Goal: Find contact information: Find contact information

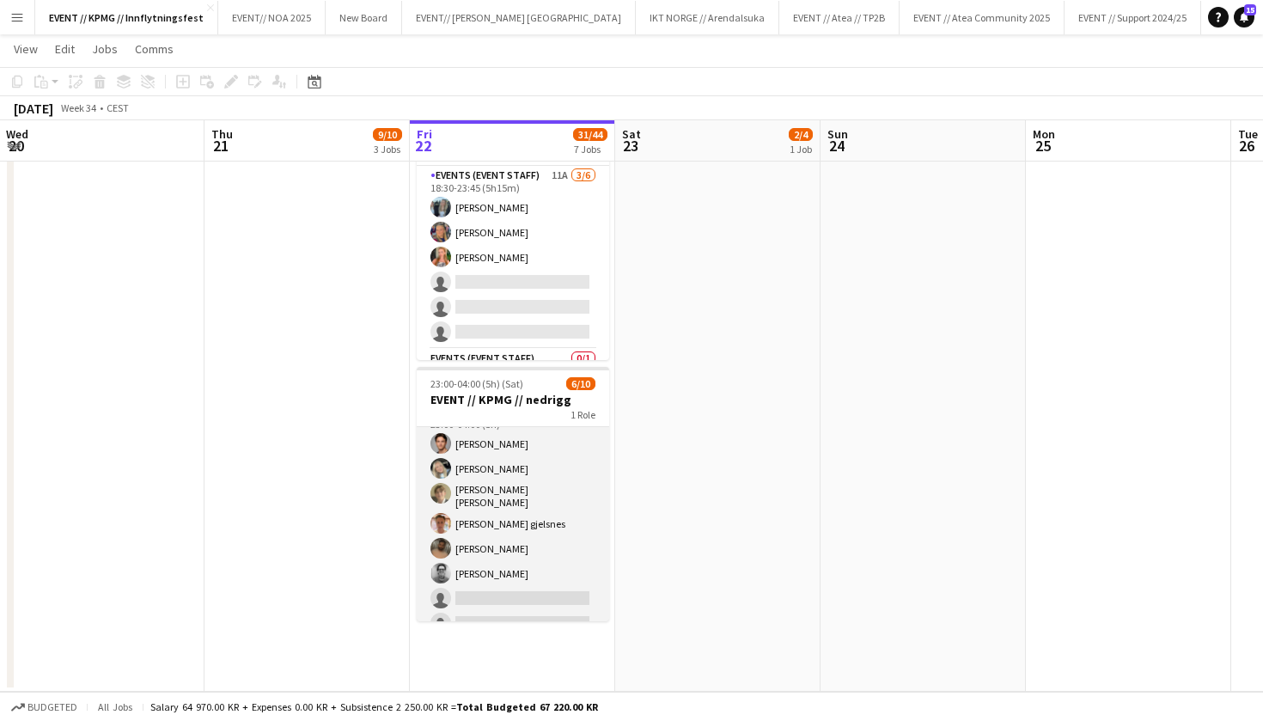
scroll to position [11, 0]
click at [547, 515] on app-card-role "Events (Event Staff) 9I 4A [DATE] 23:00-04:00 (5h) [PERSON_NAME] [PERSON_NAME] …" at bounding box center [513, 560] width 192 height 288
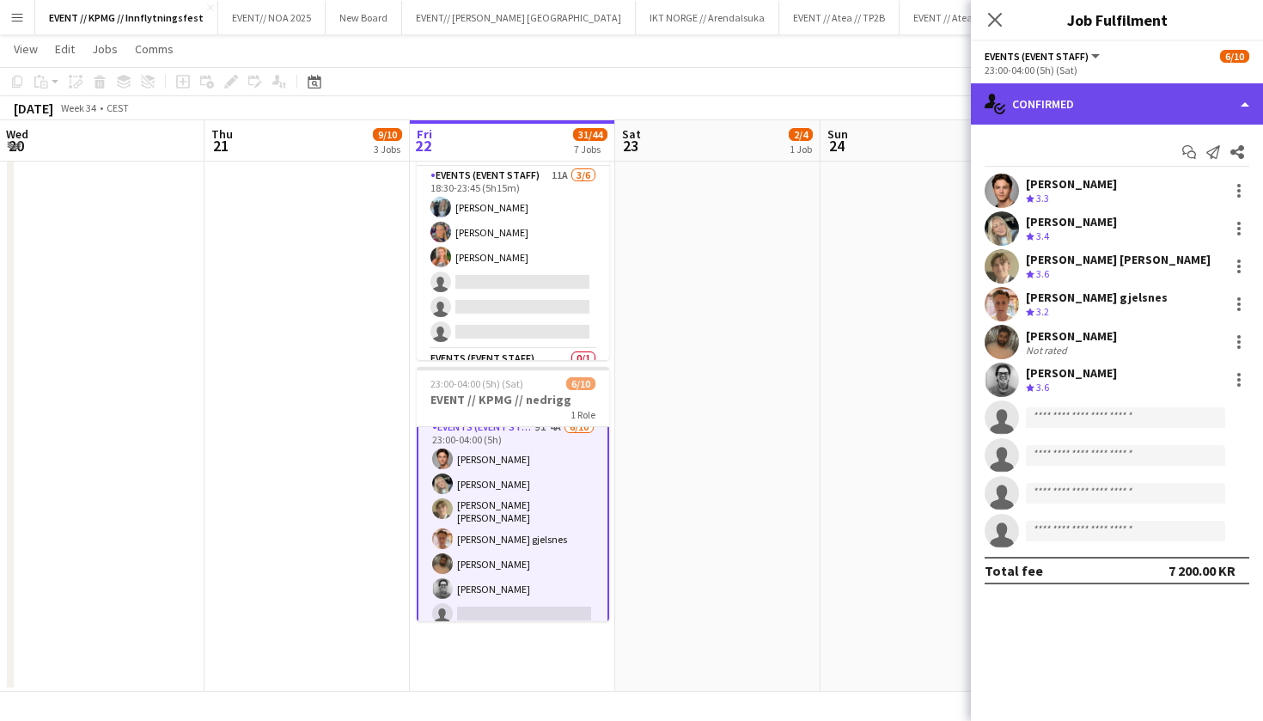
click at [1106, 105] on div "single-neutral-actions-check-2 Confirmed" at bounding box center [1117, 103] width 292 height 41
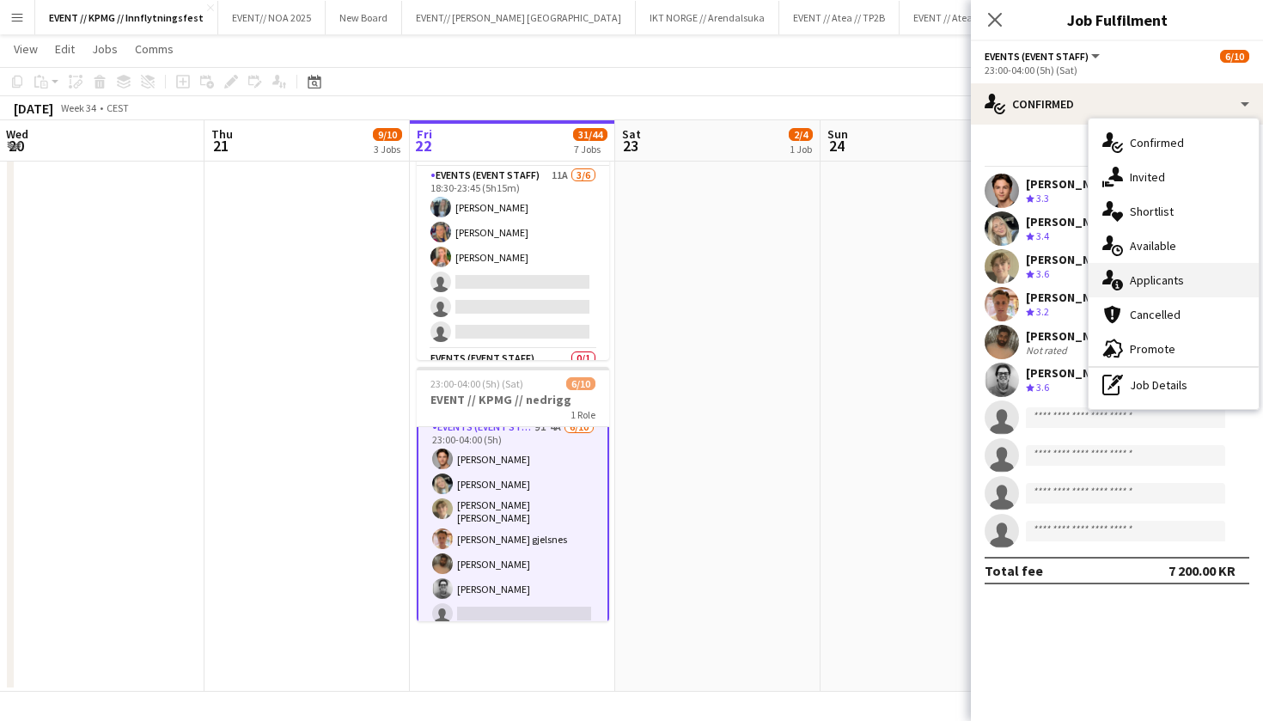
click at [1182, 279] on div "single-neutral-actions-information Applicants" at bounding box center [1174, 280] width 170 height 34
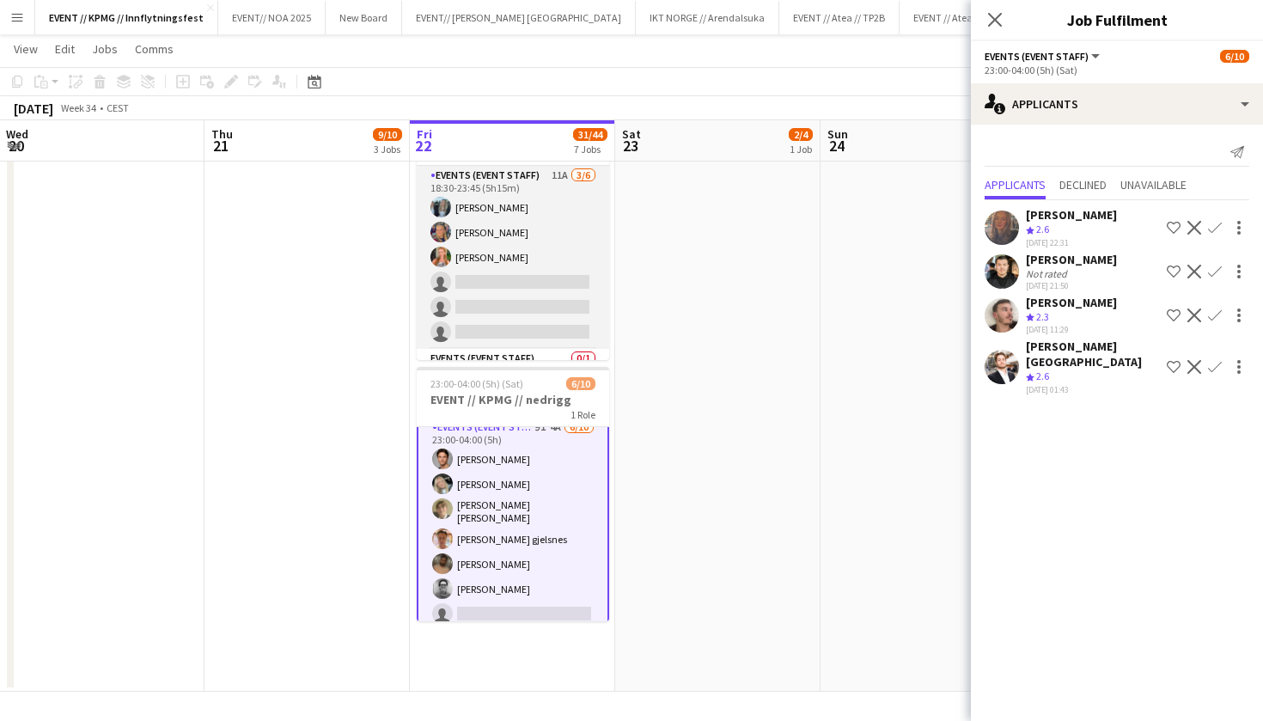
click at [474, 300] on app-card-role "Events (Event Staff) 11A [DATE] 18:30-23:45 (5h15m) [PERSON_NAME] [PERSON_NAME]…" at bounding box center [513, 257] width 192 height 183
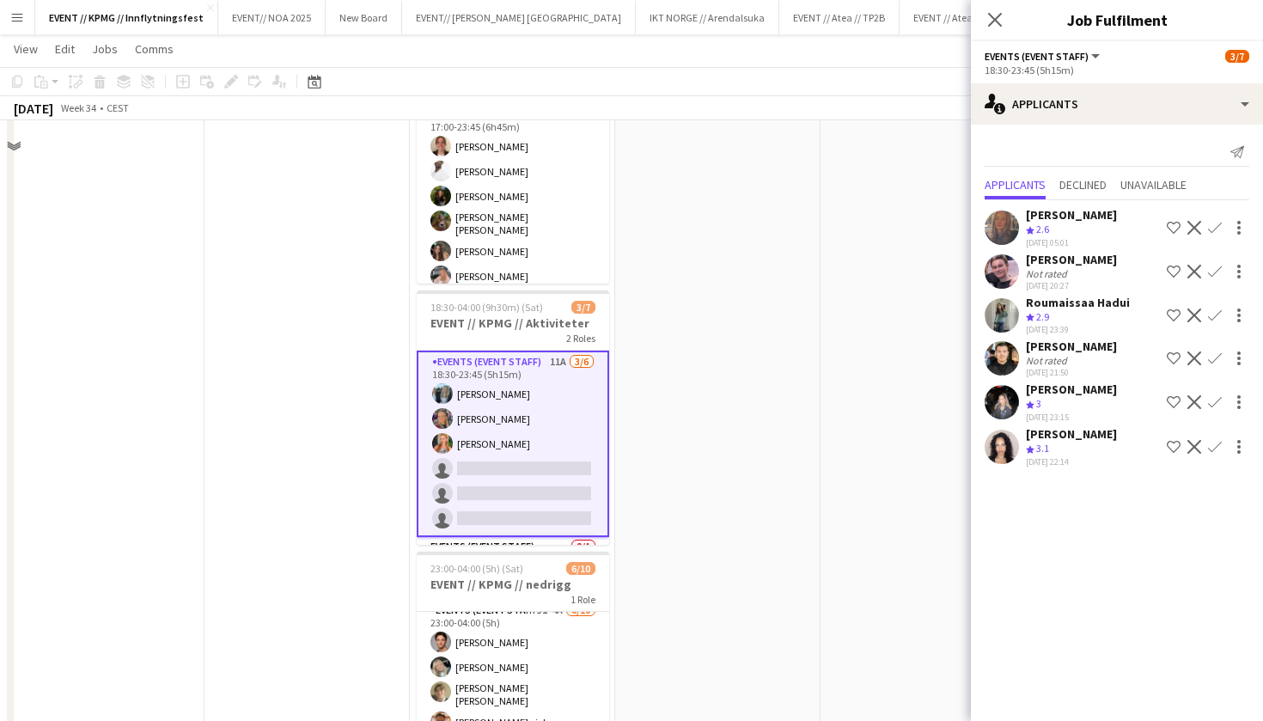
scroll to position [892, 0]
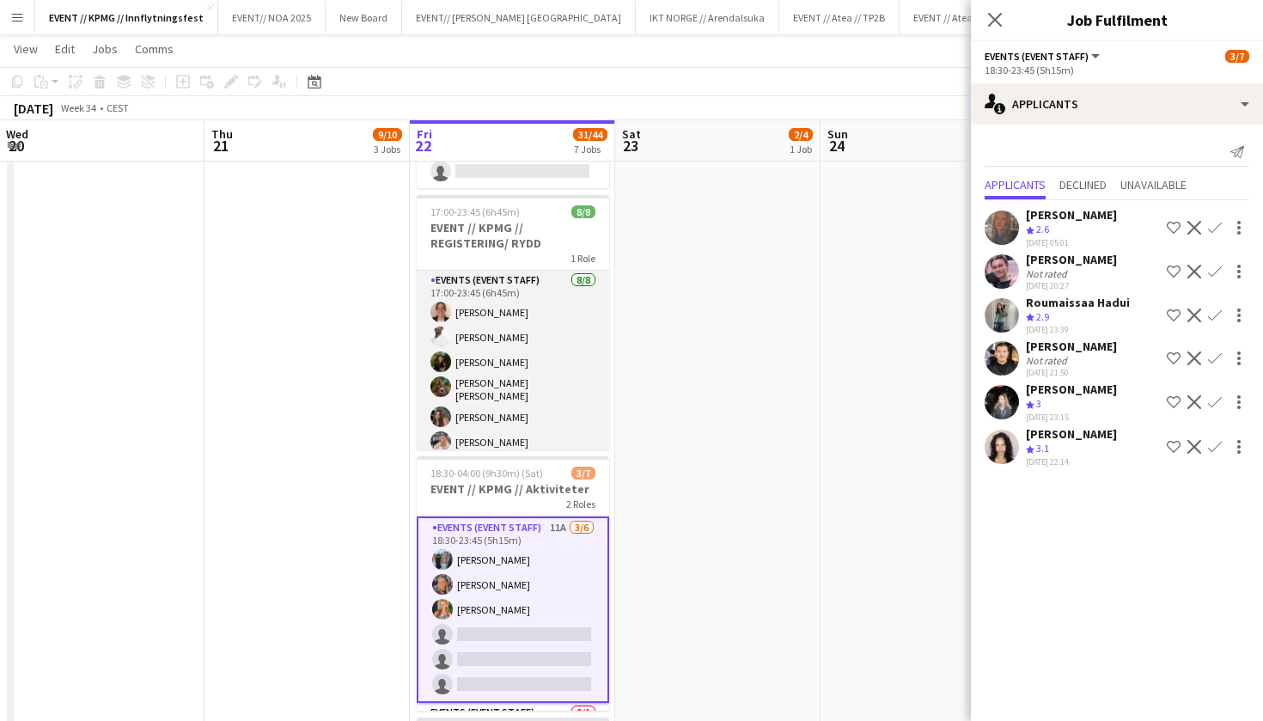
click at [495, 395] on app-card-role "Events (Event Staff) [DATE] 17:00-23:45 (6h45m) [PERSON_NAME] [PERSON_NAME] [PE…" at bounding box center [513, 390] width 192 height 238
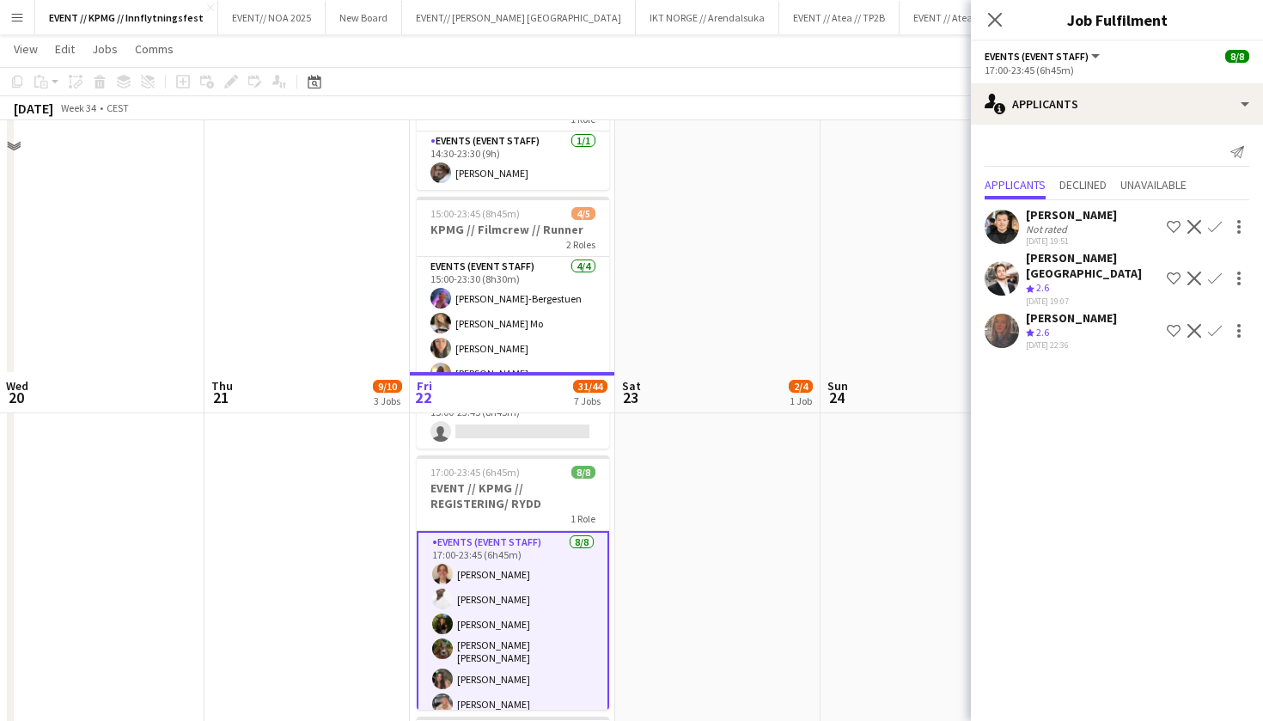
scroll to position [569, 0]
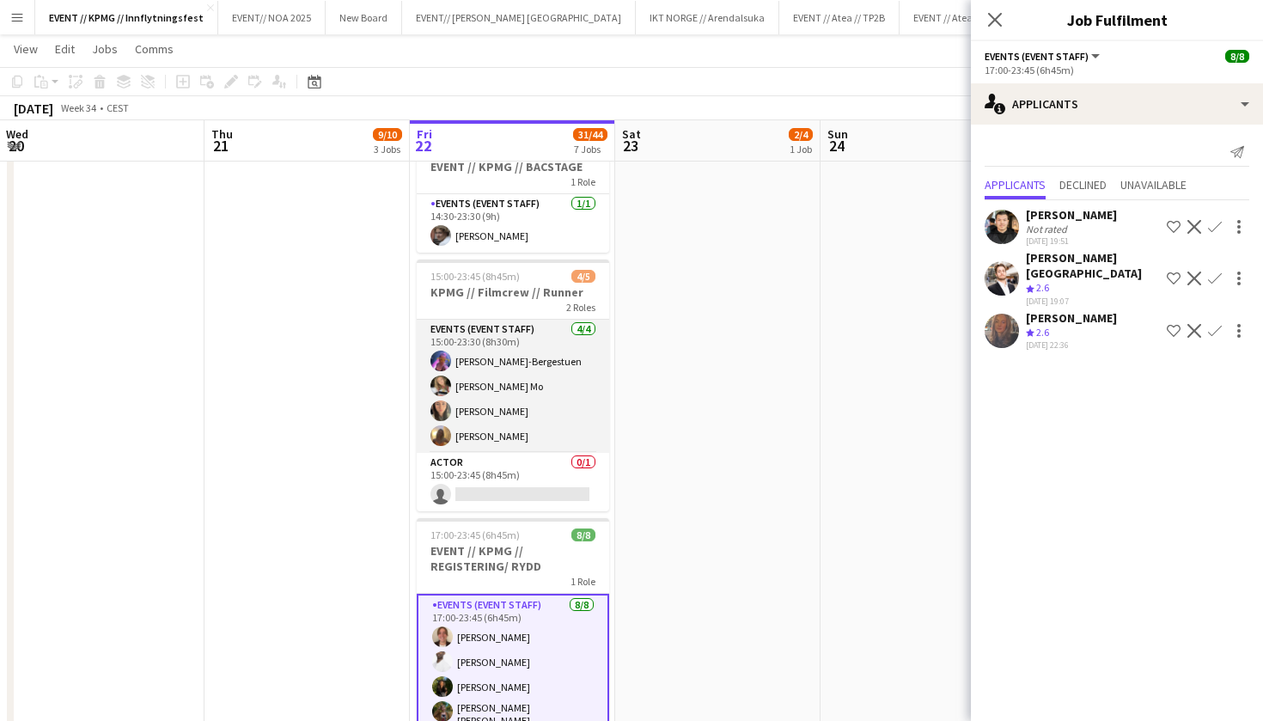
click at [539, 412] on app-card-role "Events (Event Staff) [DATE] 15:00-23:30 (8h30m) [PERSON_NAME] [PERSON_NAME] Mo …" at bounding box center [513, 386] width 192 height 133
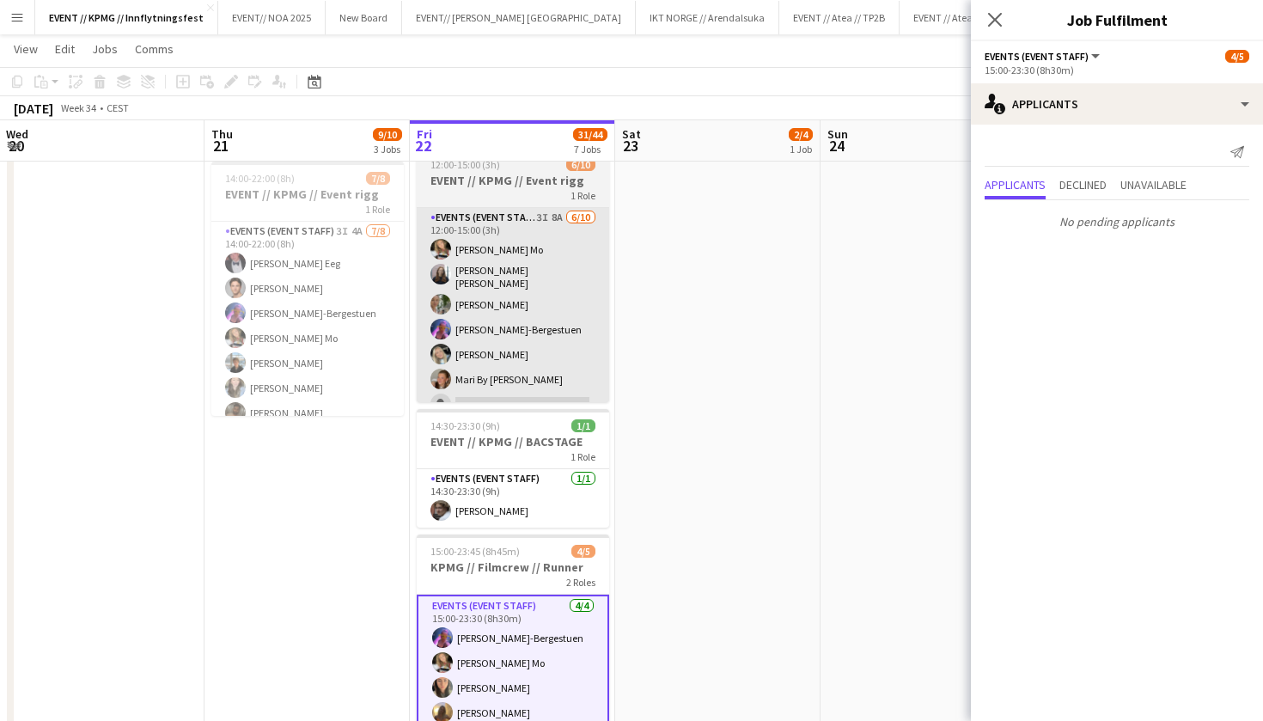
click at [533, 328] on app-card-role "Events (Event Staff) 3I 8A [DATE] 12:00-15:00 (3h) [PERSON_NAME] Mo [PERSON_NAM…" at bounding box center [513, 352] width 192 height 288
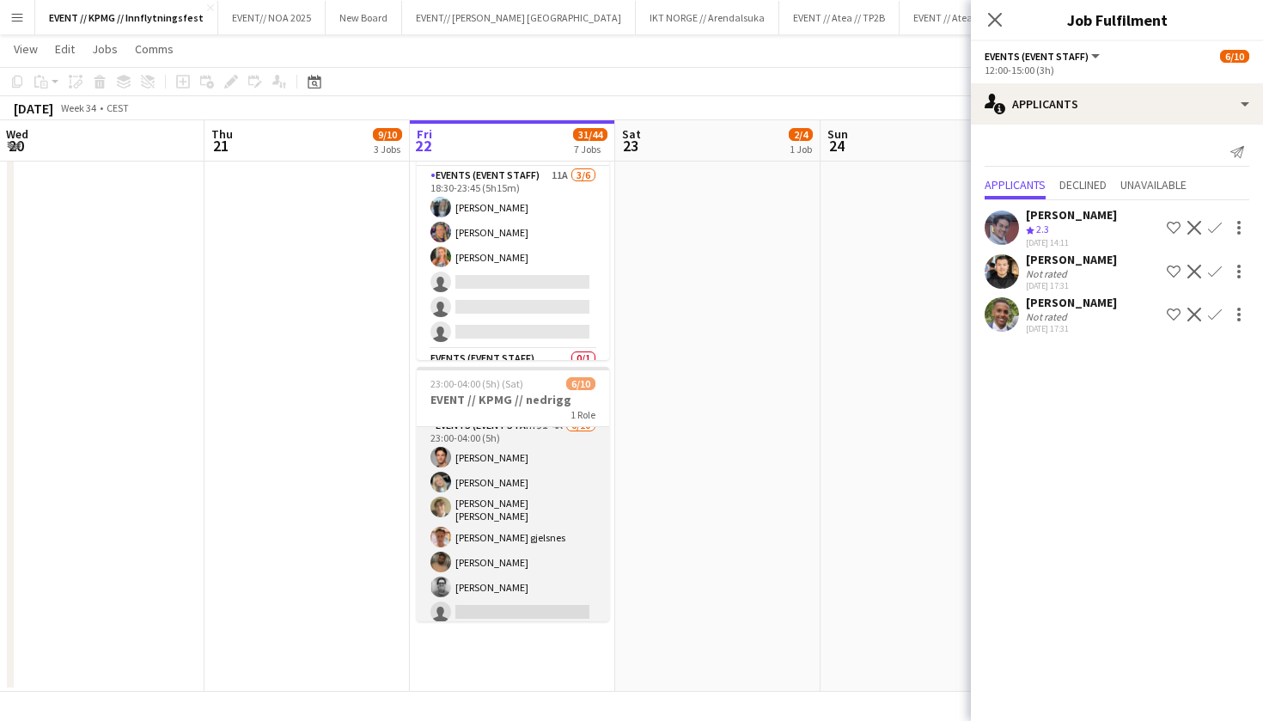
scroll to position [1243, 0]
click at [517, 528] on app-card-role "Events (Event Staff) 9I 4A [DATE] 23:00-04:00 (5h) [PERSON_NAME] [PERSON_NAME] …" at bounding box center [513, 560] width 192 height 288
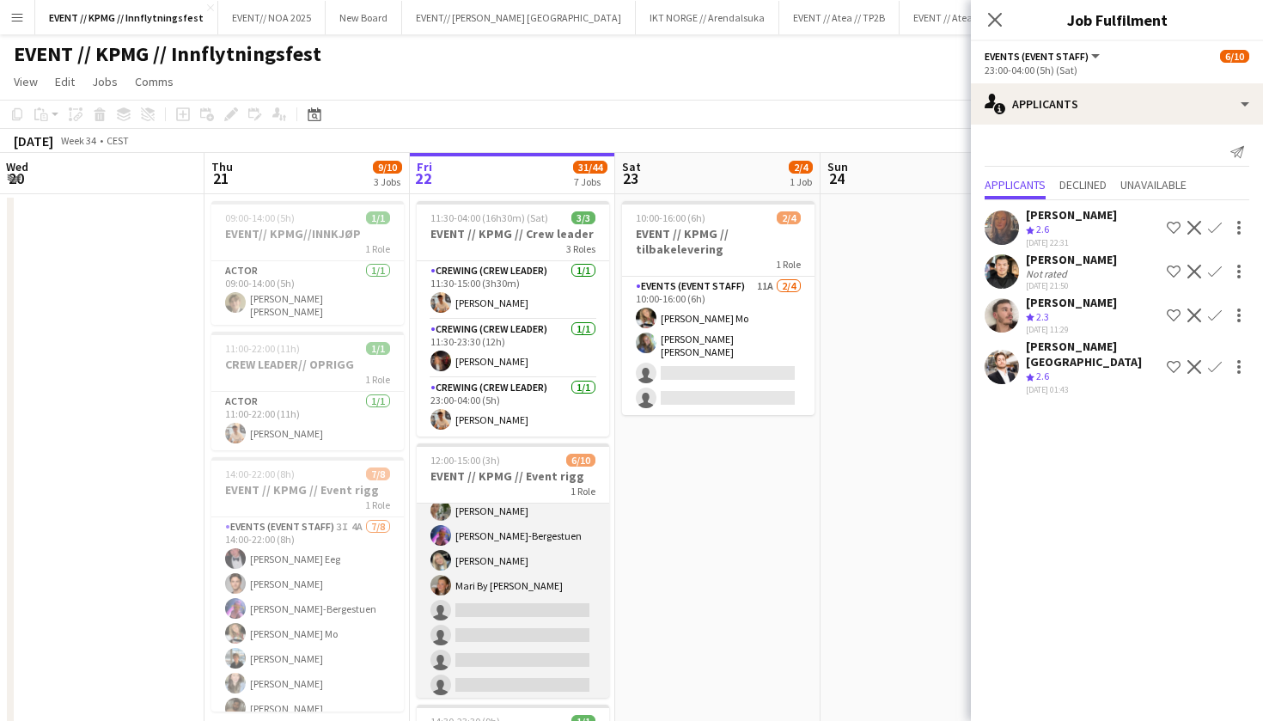
scroll to position [89, 0]
click at [502, 585] on app-card-role "Events (Event Staff) 3I 8A [DATE] 12:00-15:00 (3h) [PERSON_NAME] Mo [PERSON_NAM…" at bounding box center [513, 559] width 192 height 288
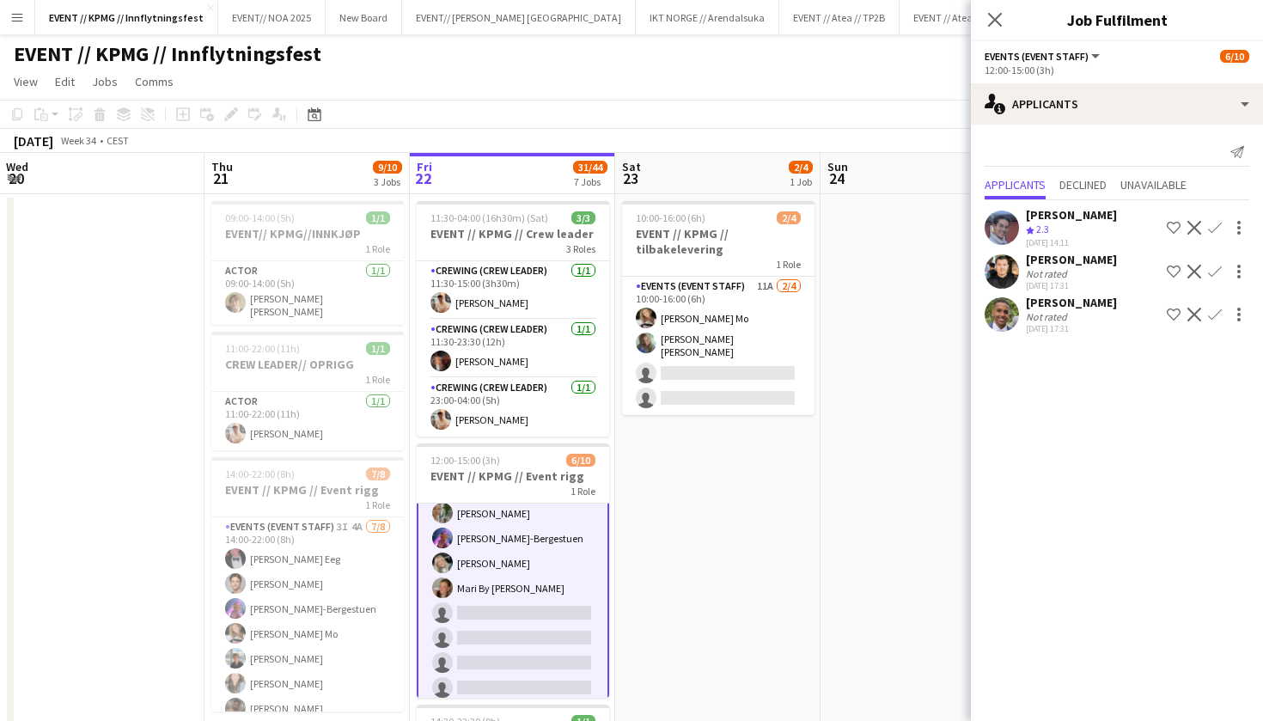
click at [1028, 328] on div "[DATE] 17:31" at bounding box center [1071, 328] width 91 height 11
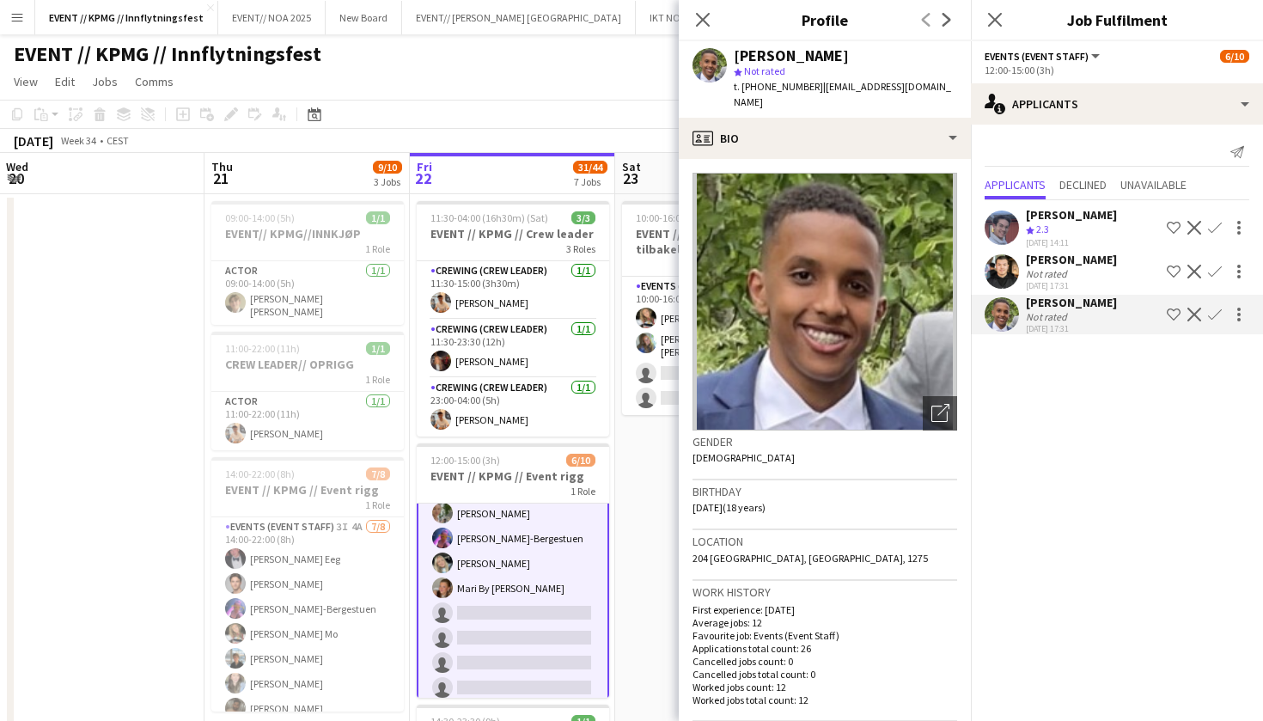
click at [418, 542] on app-card-role "Events (Event Staff) 3I 8A [DATE] 12:00-15:00 (3h) [PERSON_NAME] Mo [PERSON_NAM…" at bounding box center [513, 560] width 192 height 291
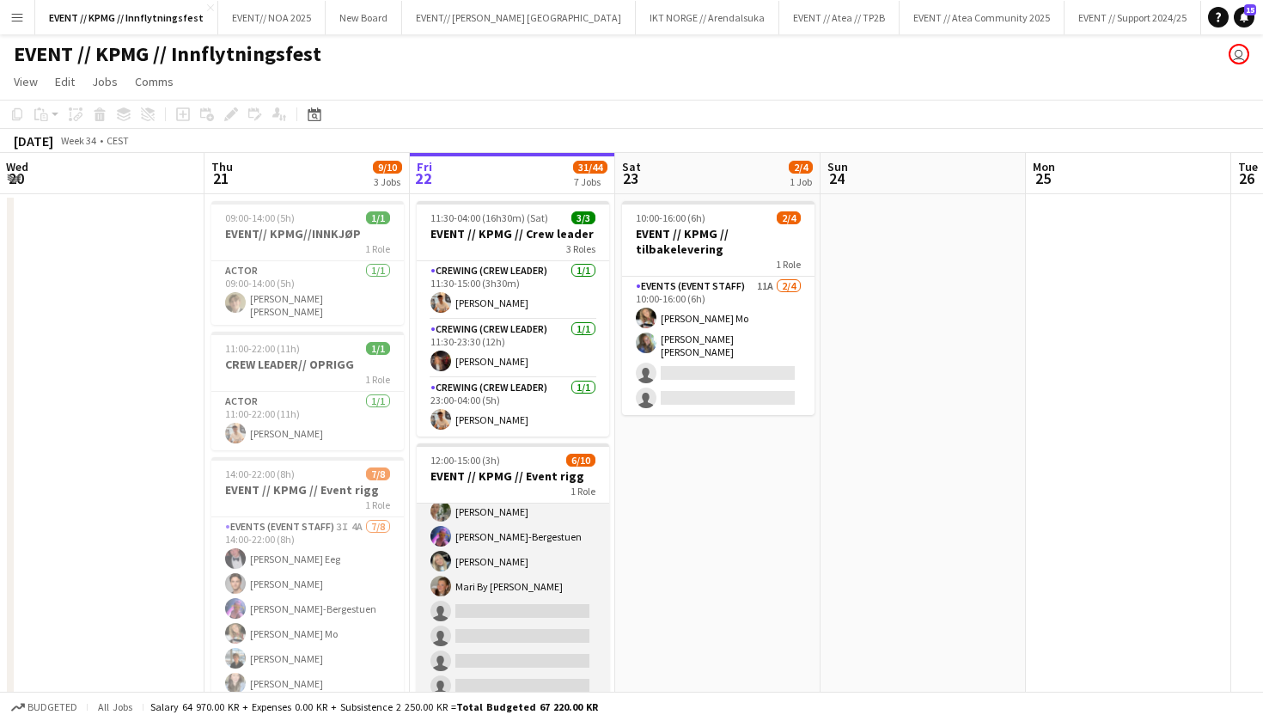
click at [520, 565] on app-card-role "Events (Event Staff) 3I 8A [DATE] 12:00-15:00 (3h) [PERSON_NAME] Mo [PERSON_NAM…" at bounding box center [513, 559] width 192 height 288
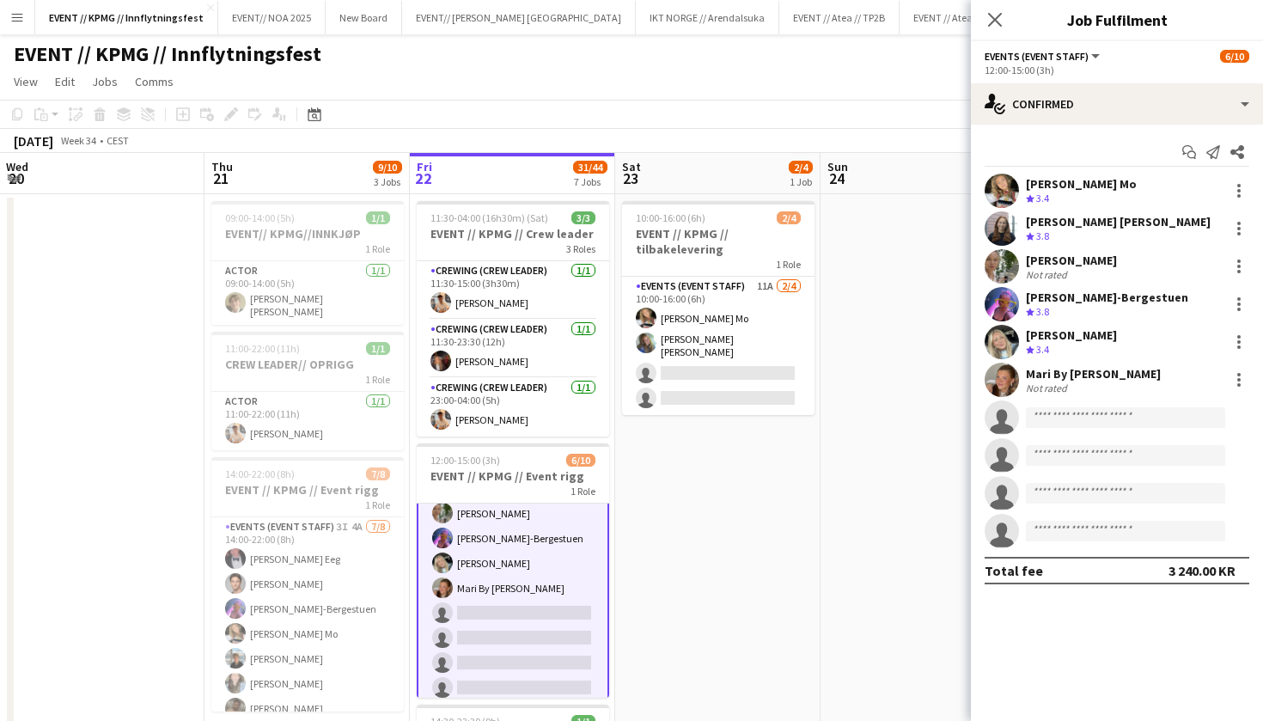
click at [1053, 383] on div "Not rated" at bounding box center [1048, 388] width 45 height 13
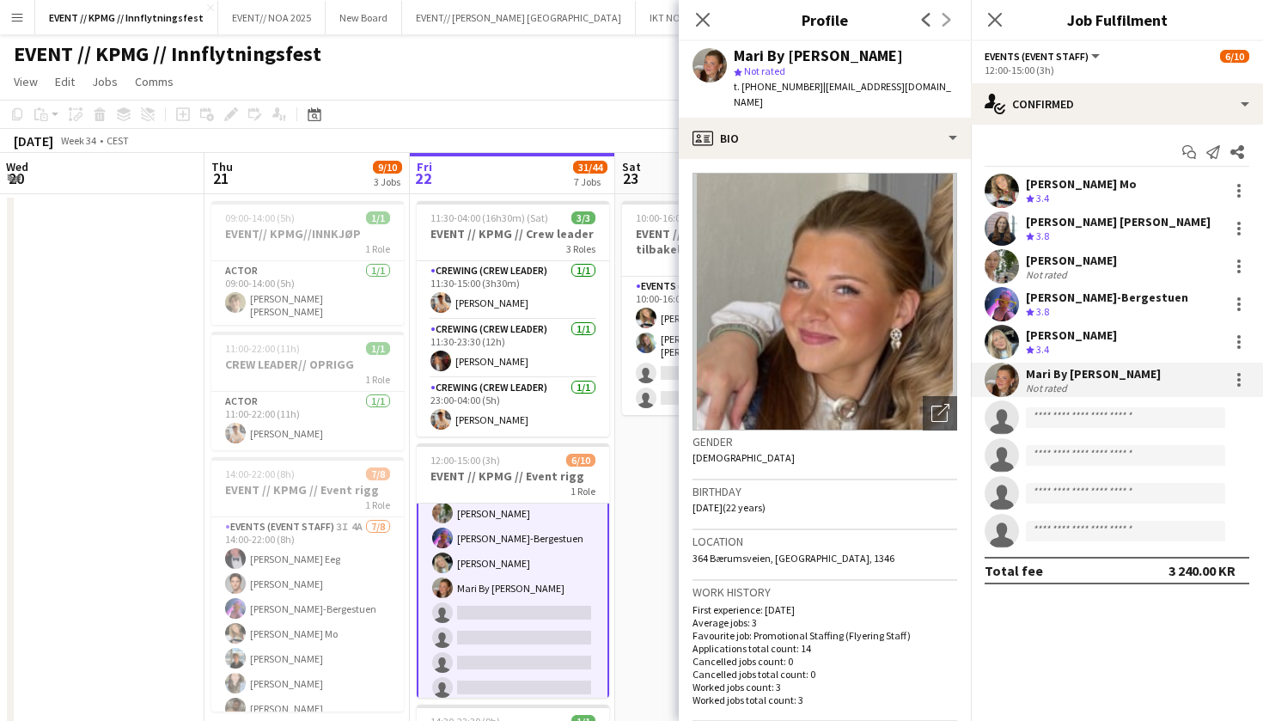
drag, startPoint x: 803, startPoint y: 85, endPoint x: 907, endPoint y: 85, distance: 104.0
click at [907, 85] on div "Mari By Stangnes star Not rated t. [PHONE_NUMBER] | [EMAIL_ADDRESS][DOMAIN_NAME]" at bounding box center [825, 79] width 292 height 76
copy span "[EMAIL_ADDRESS][DOMAIN_NAME]"
